Goal: Transaction & Acquisition: Purchase product/service

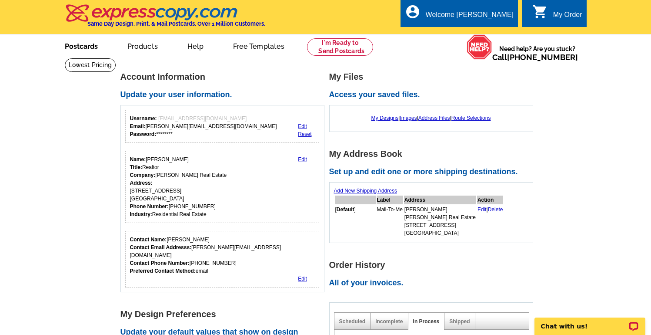
click at [88, 47] on link "Postcards" at bounding box center [81, 45] width 61 height 20
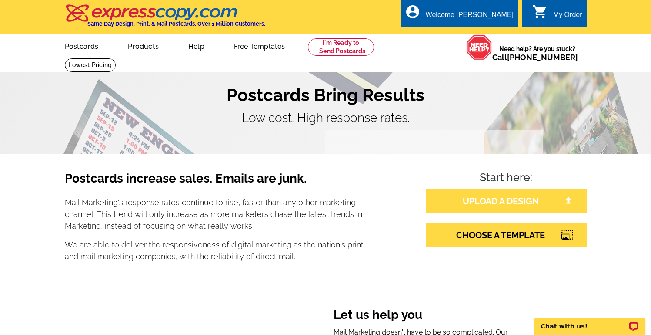
click at [458, 198] on link "UPLOAD A DESIGN" at bounding box center [506, 200] width 161 height 23
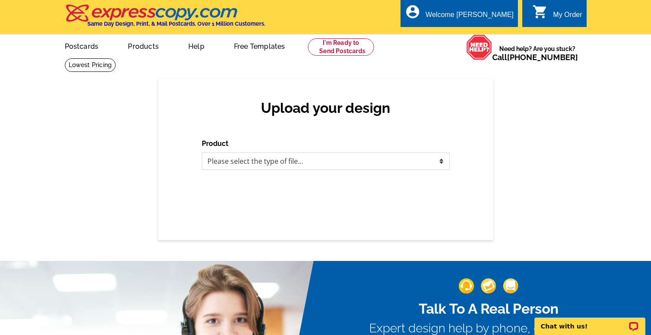
click at [334, 163] on select "Please select the type of file... Postcards Business Cards Letters and flyers G…" at bounding box center [326, 160] width 248 height 17
select select "1"
click at [202, 152] on select "Please select the type of file... Postcards Business Cards Letters and flyers G…" at bounding box center [326, 160] width 248 height 17
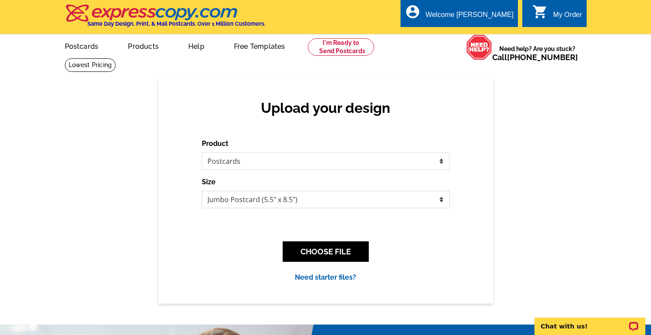
click at [323, 202] on select "Jumbo Postcard (5.5" x 8.5") Regular Postcard (4.25" x 5.6") Panoramic Postcard…" at bounding box center [326, 199] width 248 height 17
select select "1"
click at [202, 191] on select "Jumbo Postcard (5.5" x 8.5") Regular Postcard (4.25" x 5.6") Panoramic Postcard…" at bounding box center [326, 199] width 248 height 17
click at [336, 250] on button "CHOOSE FILE" at bounding box center [326, 251] width 86 height 20
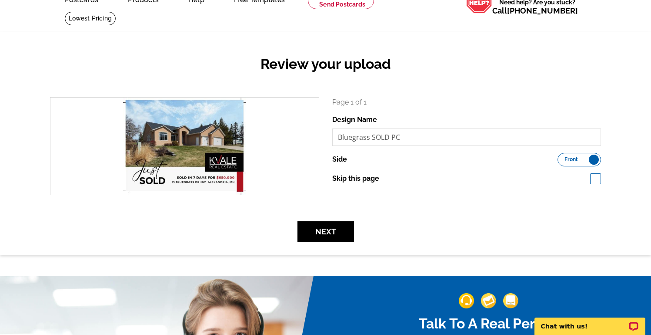
scroll to position [49, 0]
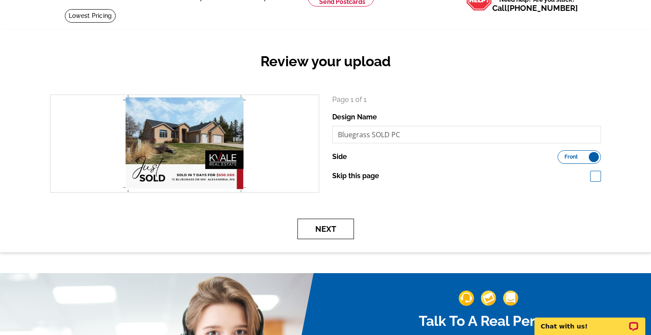
click at [341, 228] on button "Next" at bounding box center [326, 228] width 57 height 20
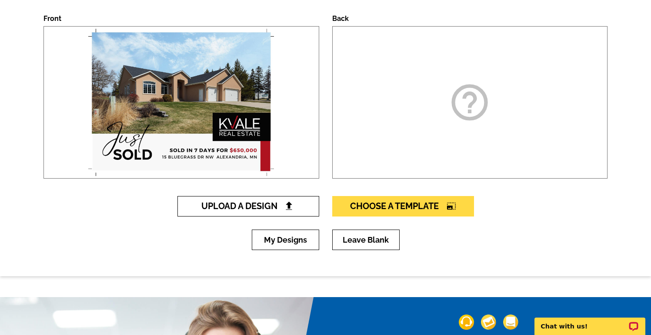
scroll to position [130, 0]
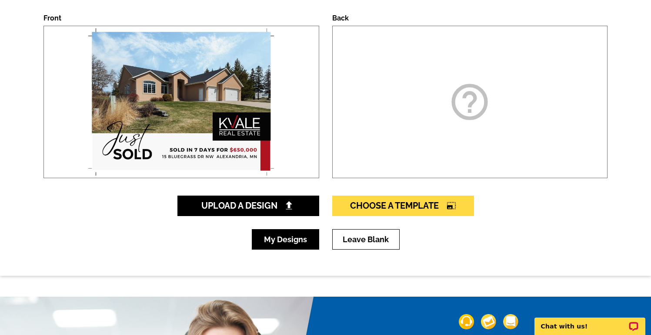
click at [279, 238] on link "My Designs" at bounding box center [285, 239] width 67 height 20
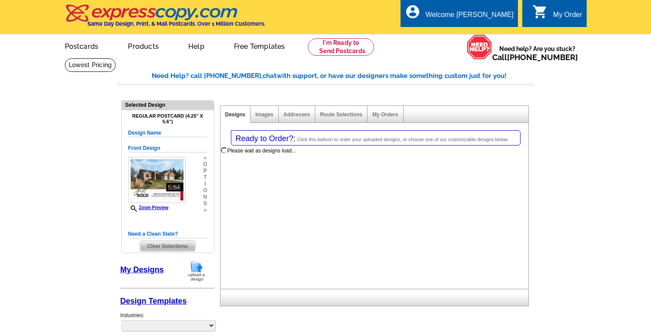
select select "1"
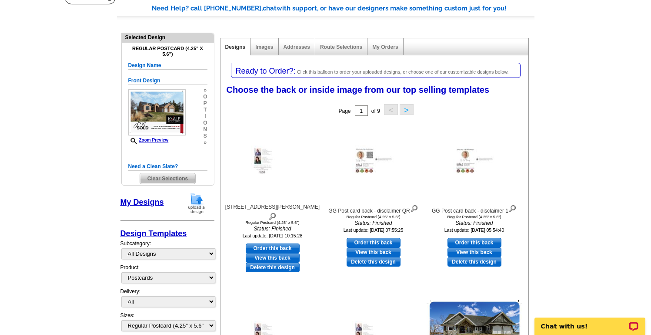
scroll to position [67, 0]
click at [276, 244] on link "Order this back" at bounding box center [273, 249] width 54 height 10
select select "front"
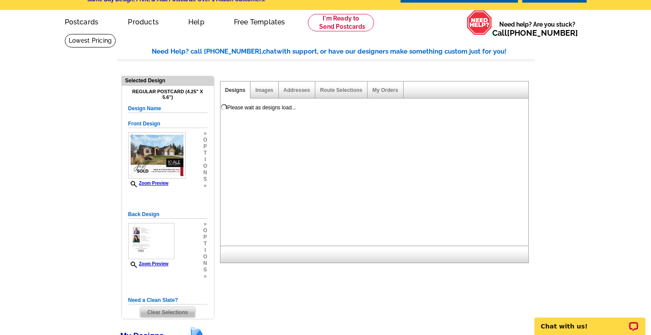
scroll to position [24, 0]
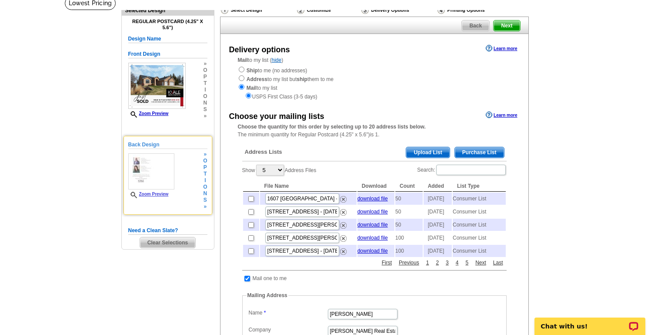
click at [159, 192] on link "Zoom Preview" at bounding box center [148, 193] width 40 height 5
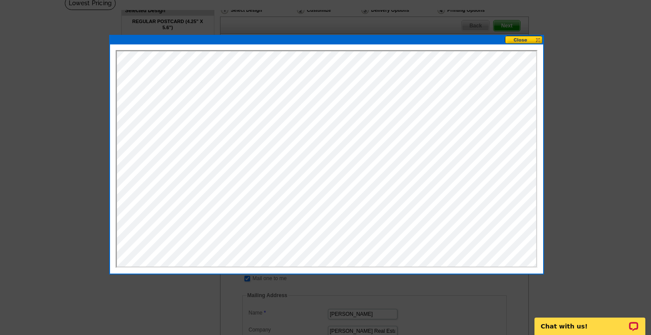
click at [526, 40] on button at bounding box center [524, 40] width 38 height 8
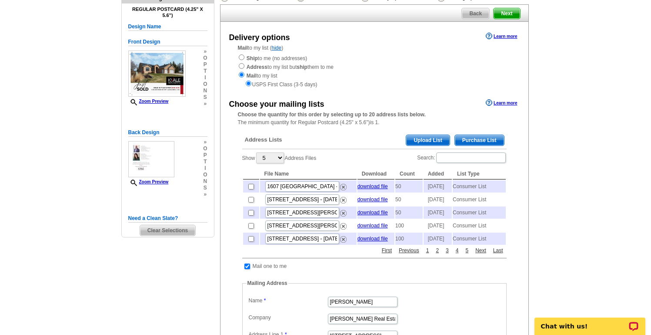
scroll to position [73, 0]
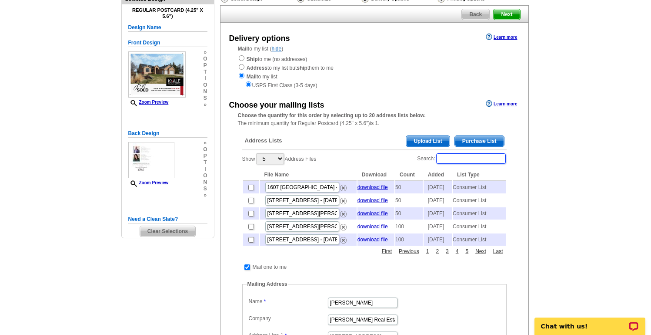
click at [475, 156] on input "Search:" at bounding box center [471, 158] width 70 height 10
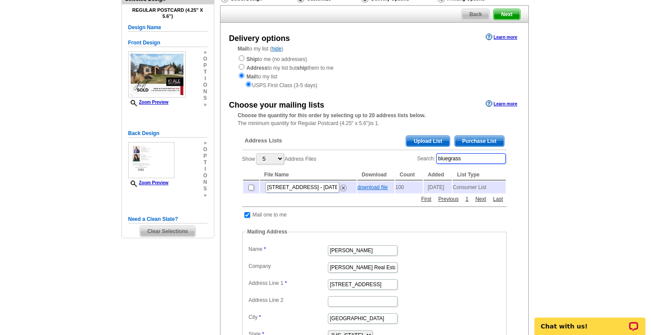
type input "bluegrass"
click at [377, 188] on link "download file" at bounding box center [373, 187] width 30 height 6
drag, startPoint x: 480, startPoint y: 158, endPoint x: 382, endPoint y: 143, distance: 99.6
click at [382, 143] on div "Address Lists Purchase List Upload List Show 5 10 25 50 100 Address Files Searc…" at bounding box center [374, 268] width 273 height 279
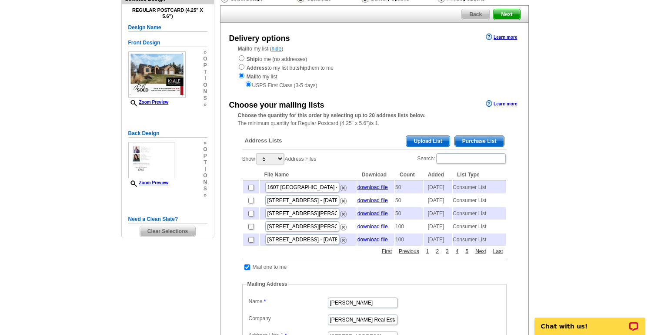
click at [420, 138] on span "Upload List" at bounding box center [427, 141] width 43 height 10
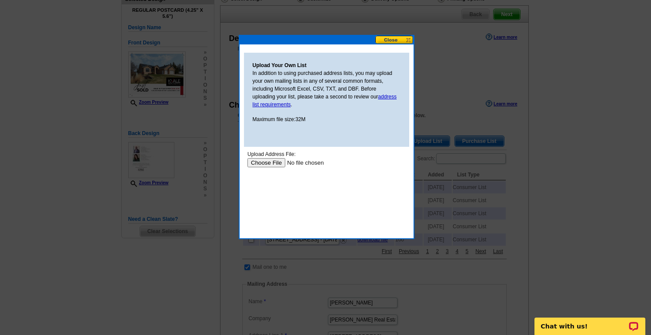
scroll to position [0, 0]
click at [273, 161] on input "file" at bounding box center [302, 162] width 110 height 9
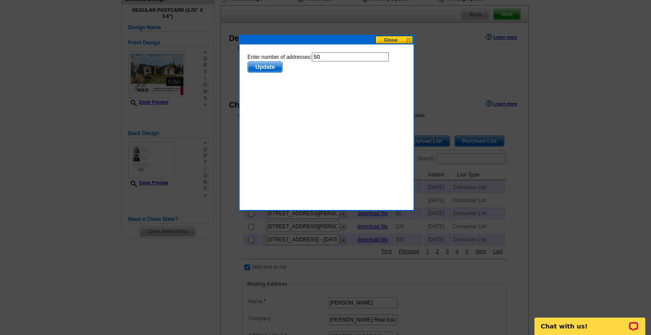
click at [270, 69] on span "Update" at bounding box center [265, 67] width 34 height 10
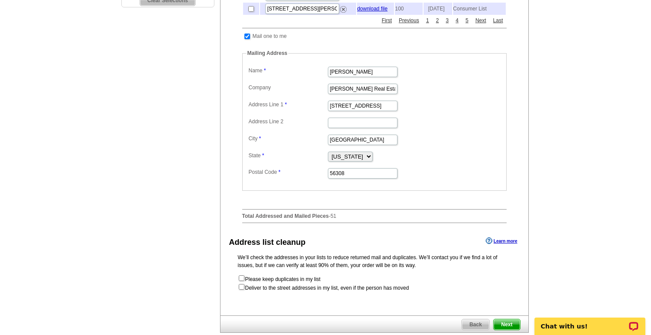
scroll to position [308, 0]
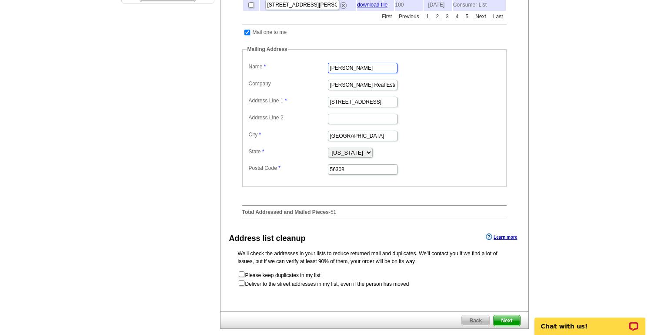
drag, startPoint x: 367, startPoint y: 86, endPoint x: 283, endPoint y: 84, distance: 83.6
click at [283, 84] on dl "Label Mail-To-Me Name Gg Thang Company Kvale Real Estate Address Line 1 609 Bro…" at bounding box center [375, 117] width 256 height 115
type input "[PERSON_NAME]"
click at [415, 125] on dd at bounding box center [375, 117] width 256 height 13
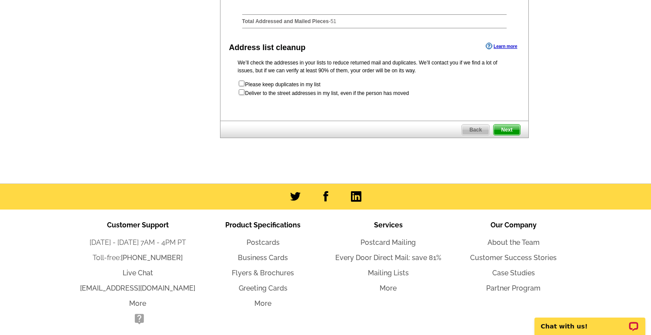
scroll to position [549, 0]
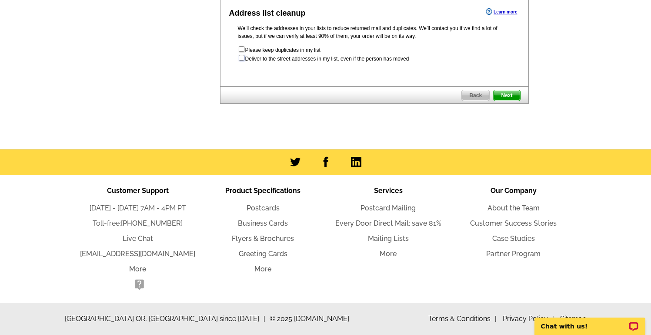
click at [241, 58] on input "checkbox" at bounding box center [242, 58] width 6 height 6
checkbox input "true"
radio input "true"
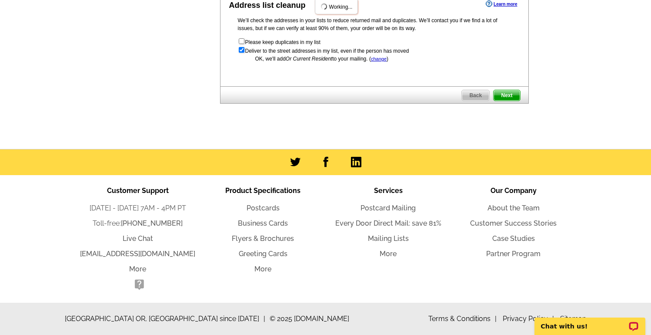
click at [513, 100] on span "Next" at bounding box center [507, 95] width 26 height 10
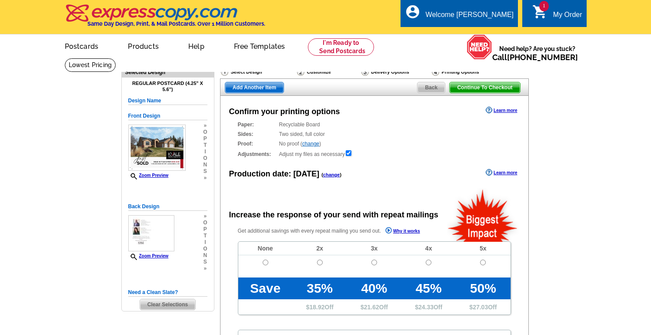
radio input "false"
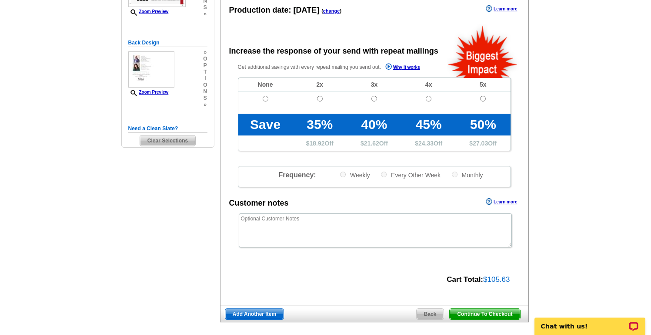
scroll to position [158, 0]
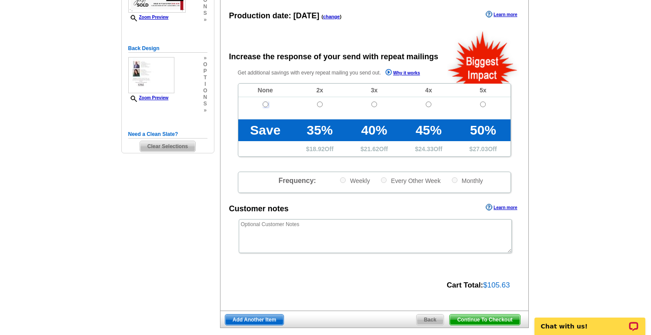
click at [266, 104] on input "radio" at bounding box center [266, 104] width 6 height 6
radio input "true"
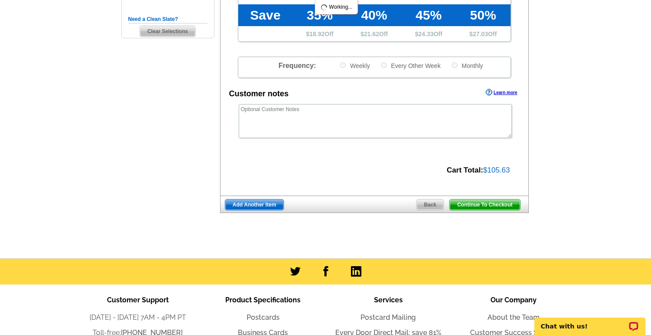
scroll to position [381, 0]
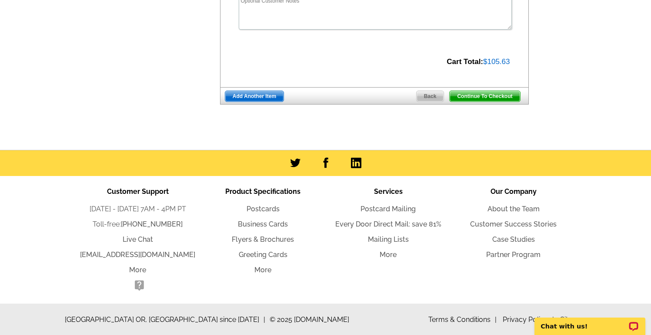
click at [460, 97] on span "Continue To Checkout" at bounding box center [485, 96] width 70 height 10
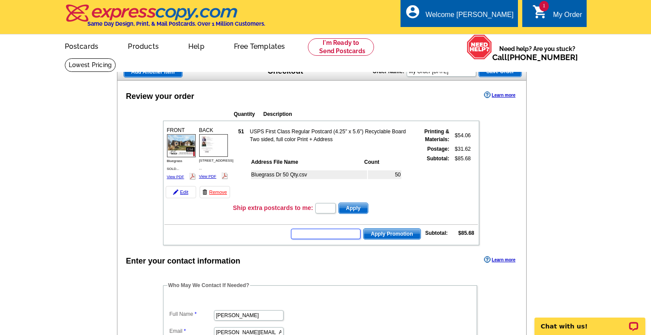
click at [334, 233] on input "text" at bounding box center [326, 233] width 70 height 10
click at [315, 235] on input "text" at bounding box center [326, 233] width 70 height 10
type input "CHAT20"
click at [382, 235] on span "Apply Promotion" at bounding box center [392, 233] width 57 height 10
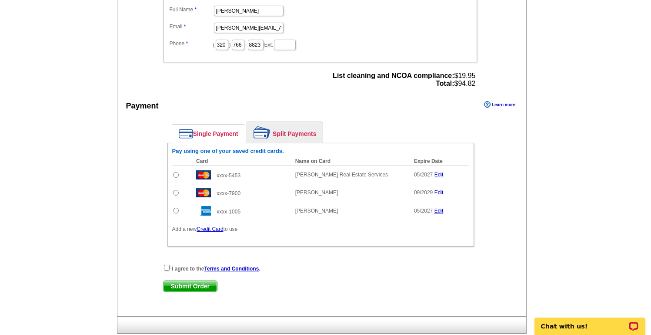
scroll to position [350, 0]
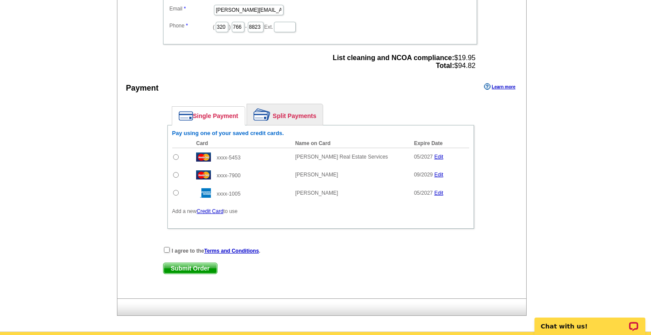
click at [174, 157] on input "radio" at bounding box center [176, 157] width 6 height 6
radio input "true"
click at [164, 248] on input "checkbox" at bounding box center [167, 250] width 6 height 6
checkbox input "true"
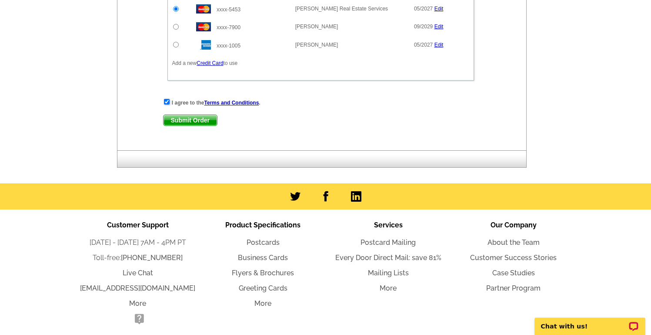
scroll to position [499, 0]
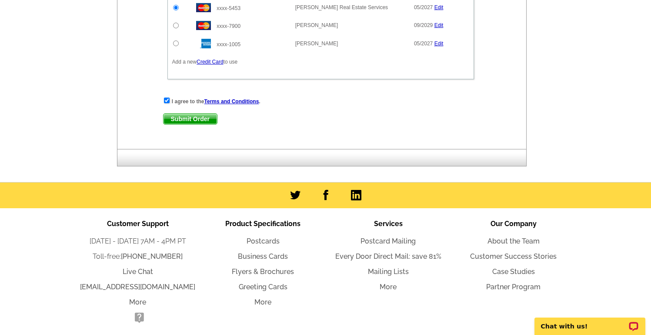
click at [200, 118] on span "Submit Order" at bounding box center [191, 119] width 54 height 10
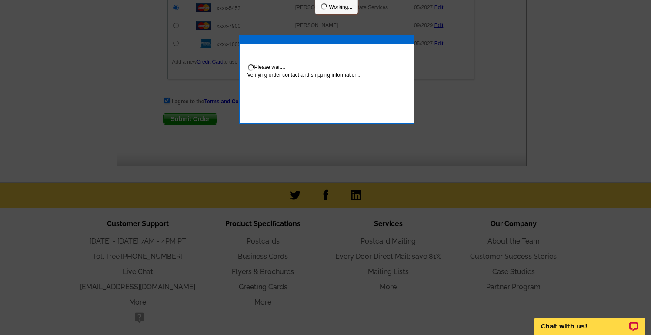
scroll to position [543, 0]
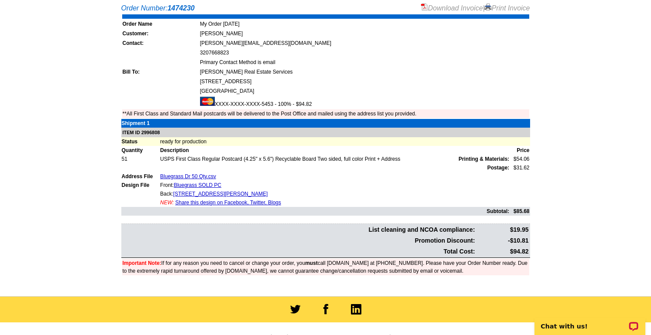
scroll to position [187, 0]
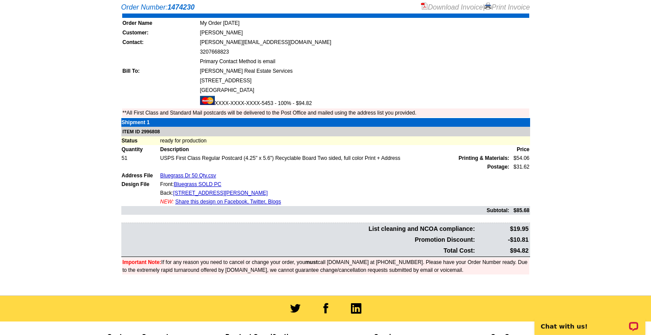
click at [563, 181] on body "Chat with us!" at bounding box center [564, 233] width 174 height 202
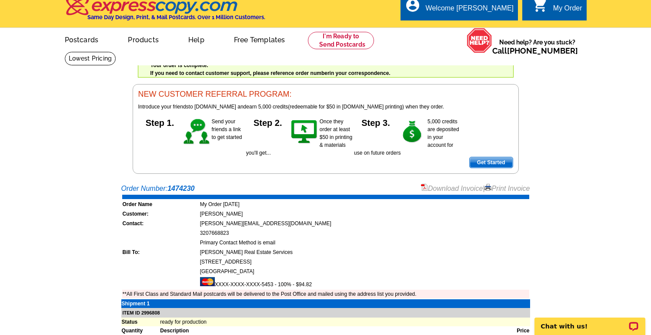
scroll to position [0, 0]
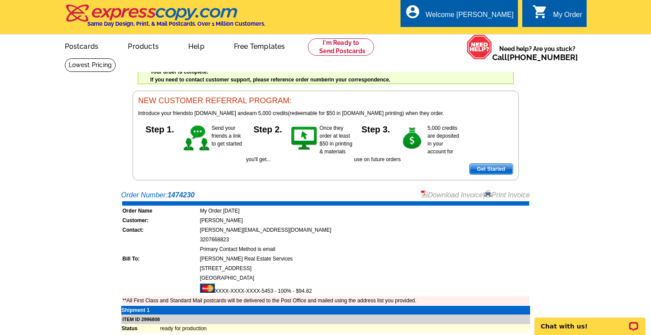
click at [455, 194] on link "Download Invoice" at bounding box center [452, 194] width 62 height 7
click at [94, 127] on div "Welcome back [PERSON_NAME] My Account Logout local_phone Same Day Design, Print…" at bounding box center [325, 90] width 651 height 180
